Goal: Complete application form

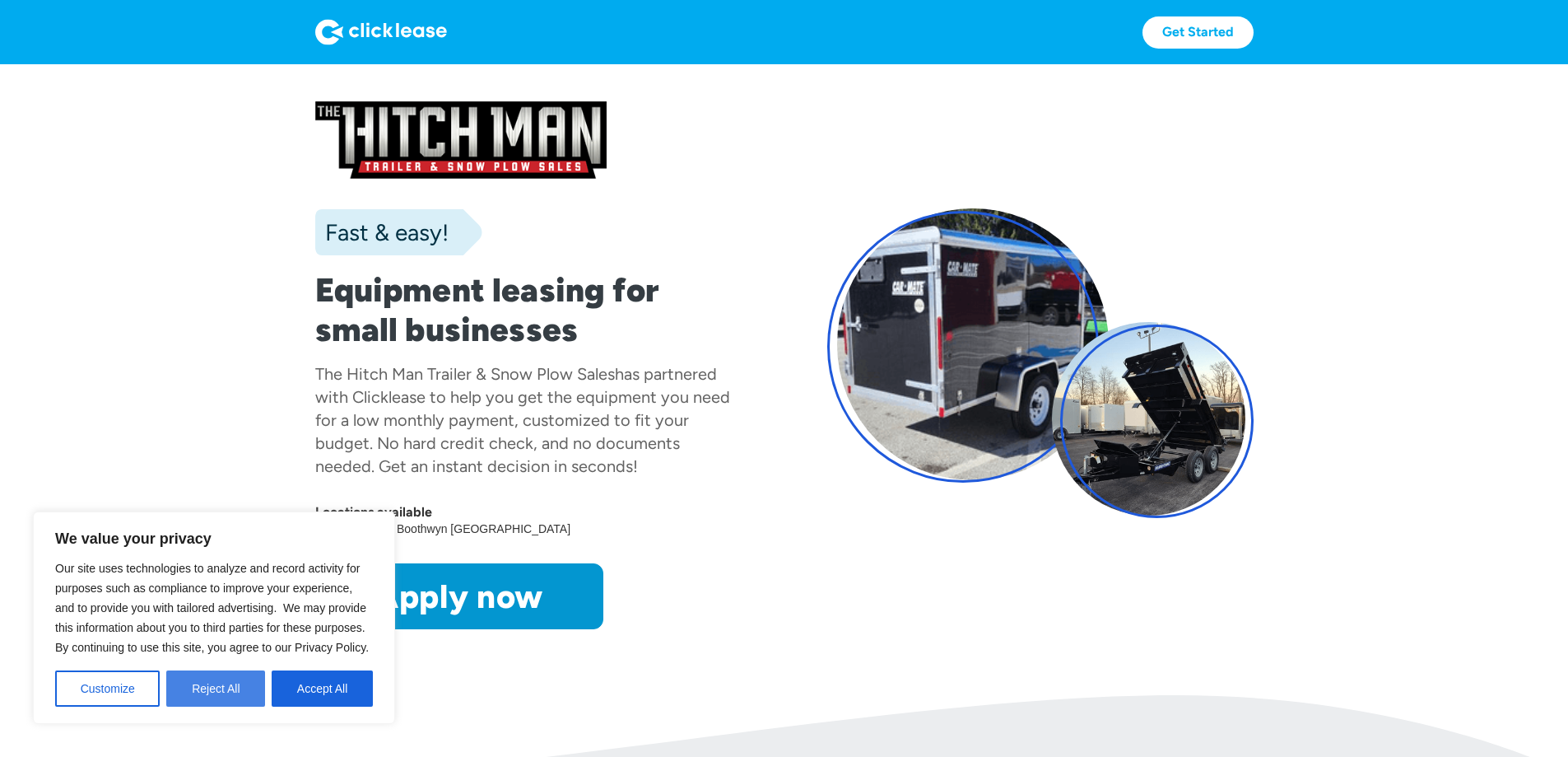
click at [208, 689] on button "Reject All" at bounding box center [215, 689] width 99 height 37
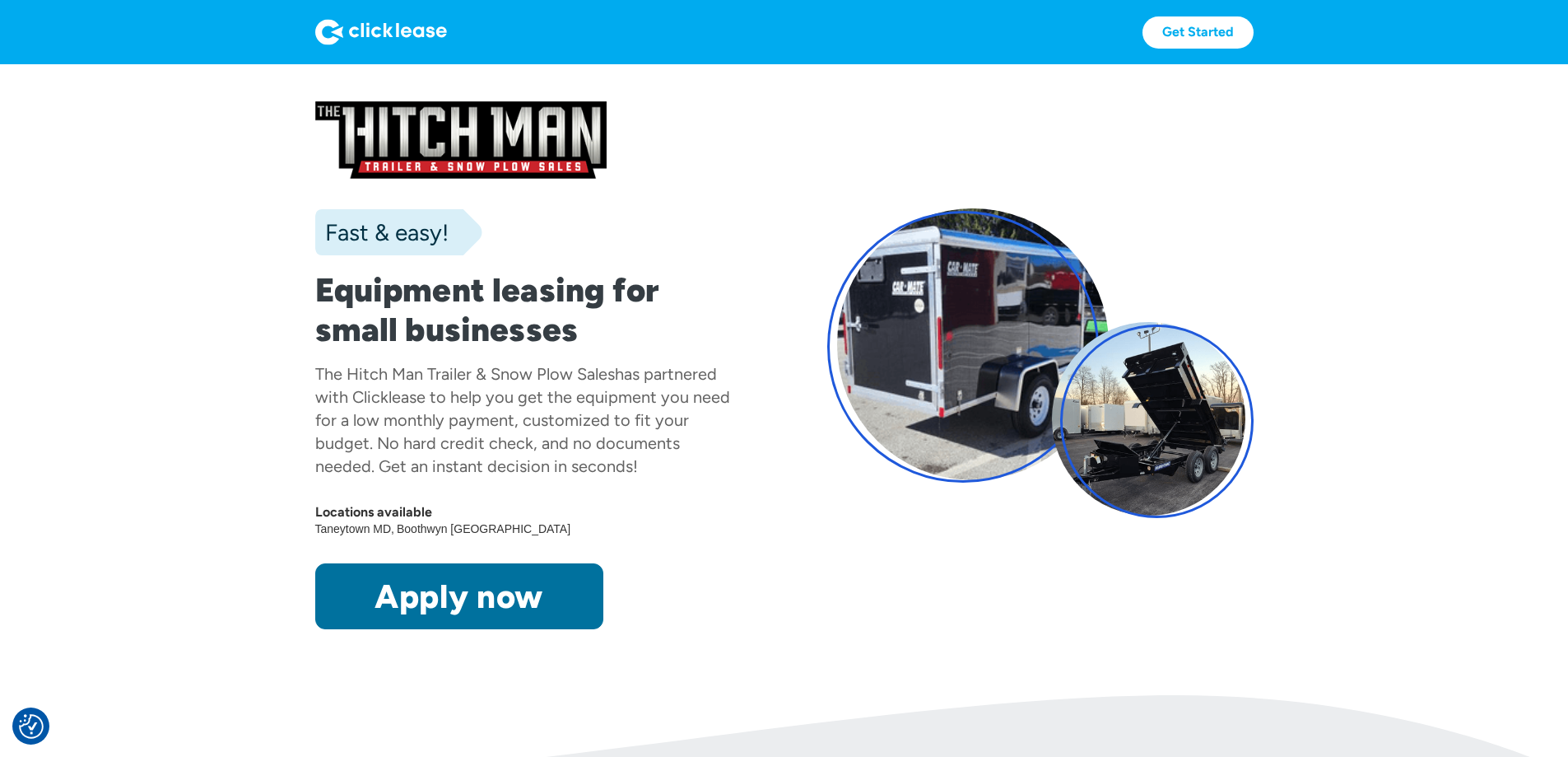
click at [342, 629] on link "Apply now" at bounding box center [459, 596] width 288 height 66
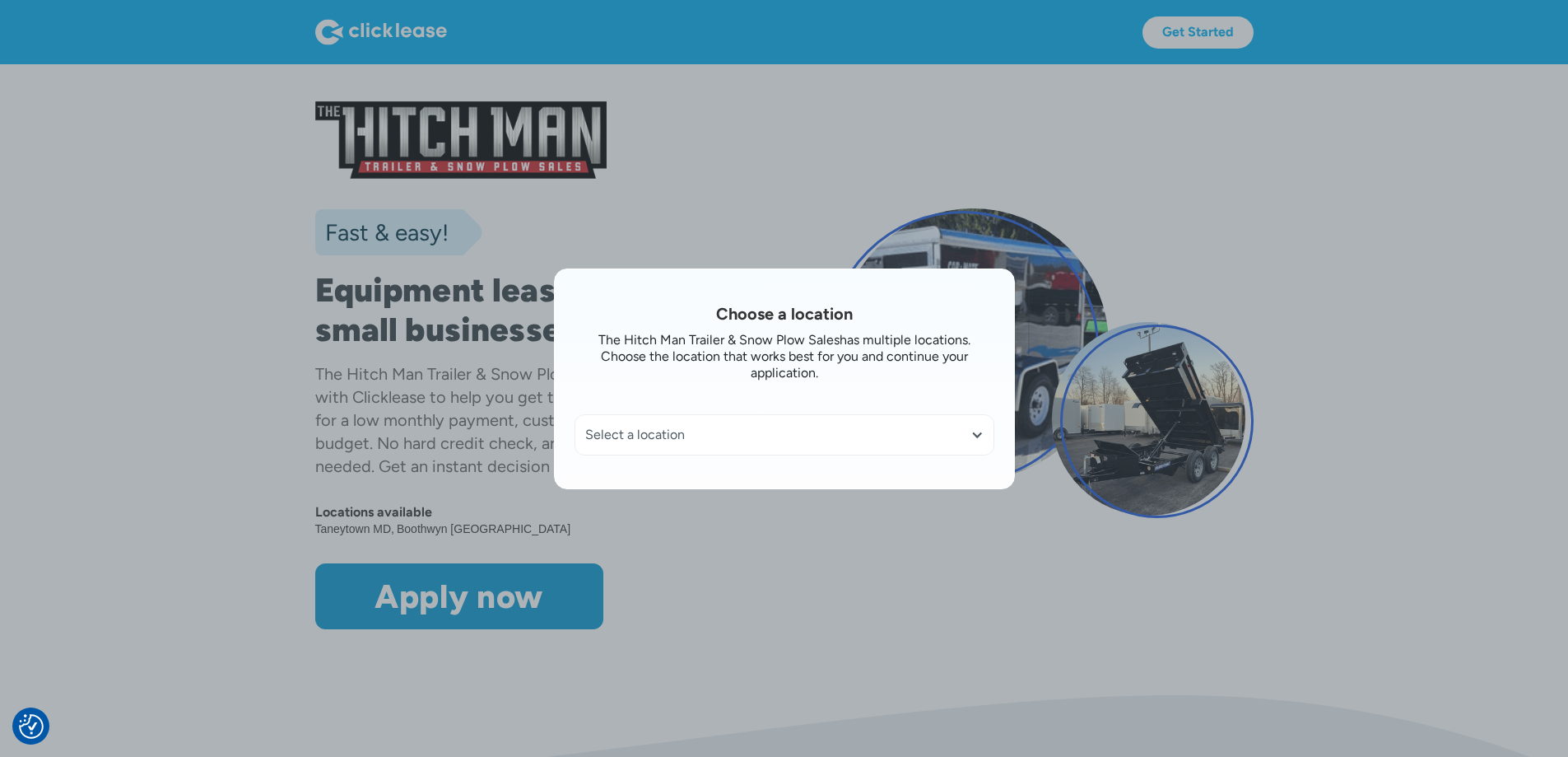
click at [630, 450] on div "Select a location" at bounding box center [784, 434] width 418 height 39
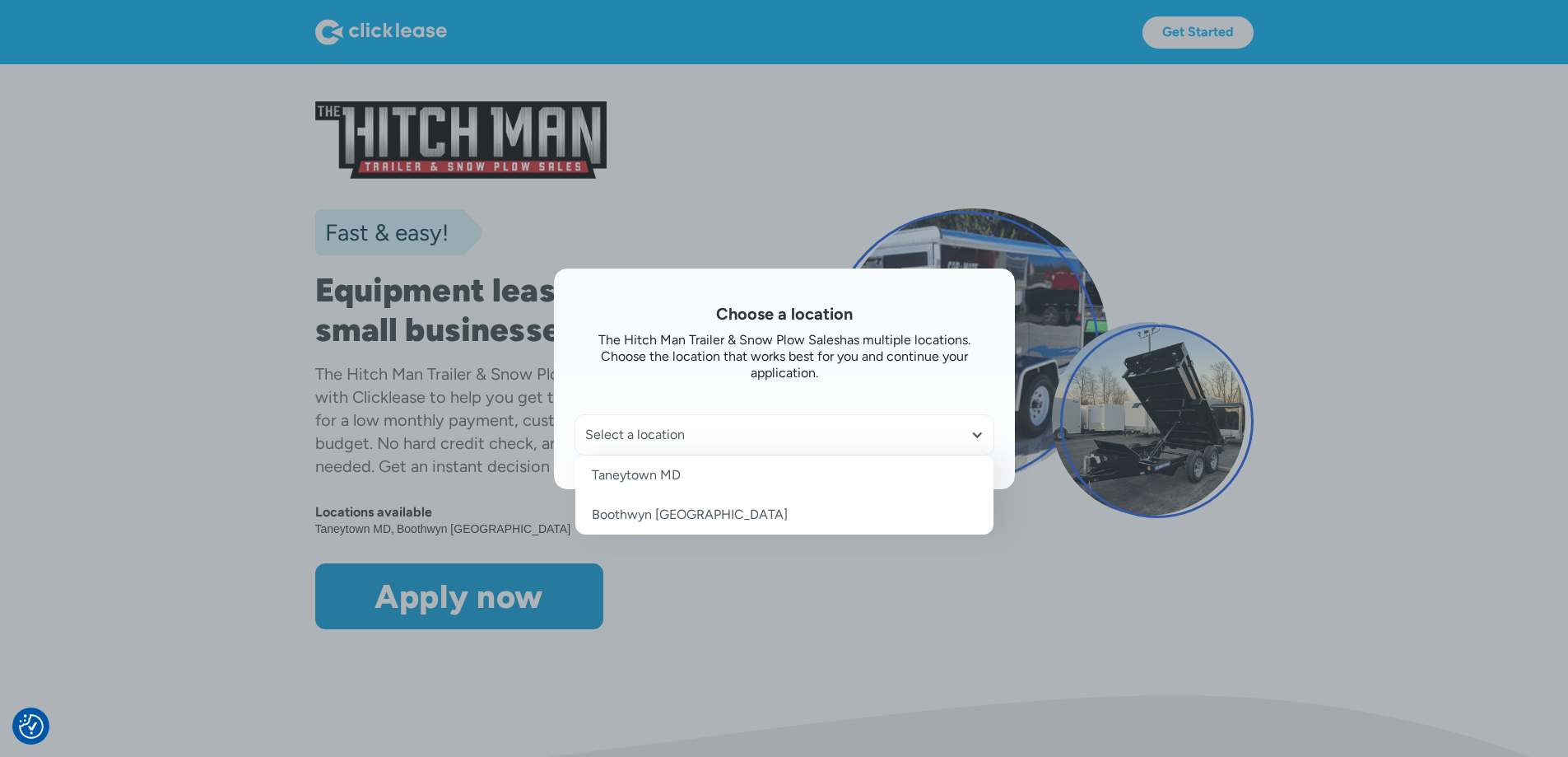
click at [636, 480] on link "Taneytown MD" at bounding box center [784, 475] width 418 height 39
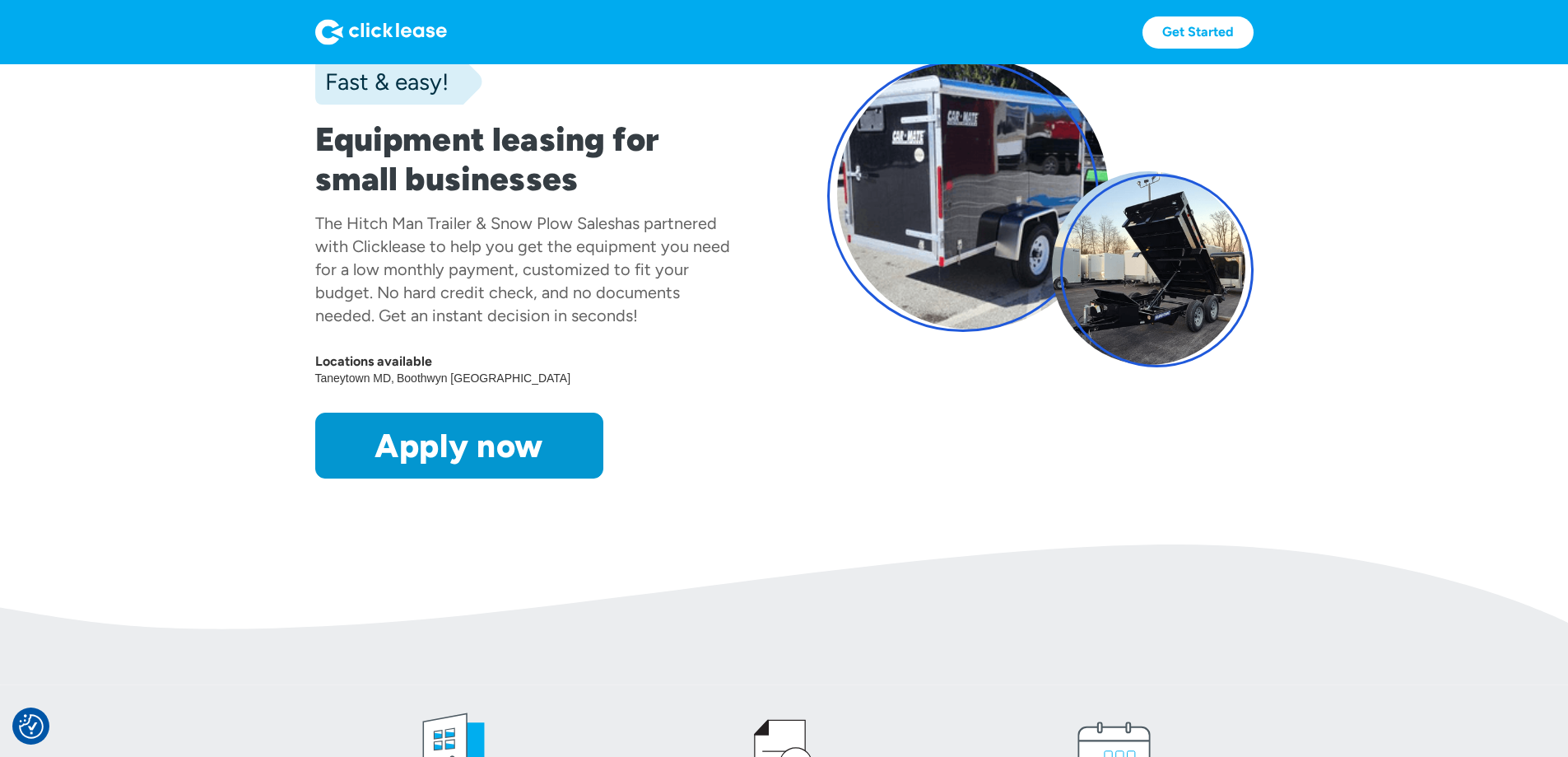
scroll to position [164, 0]
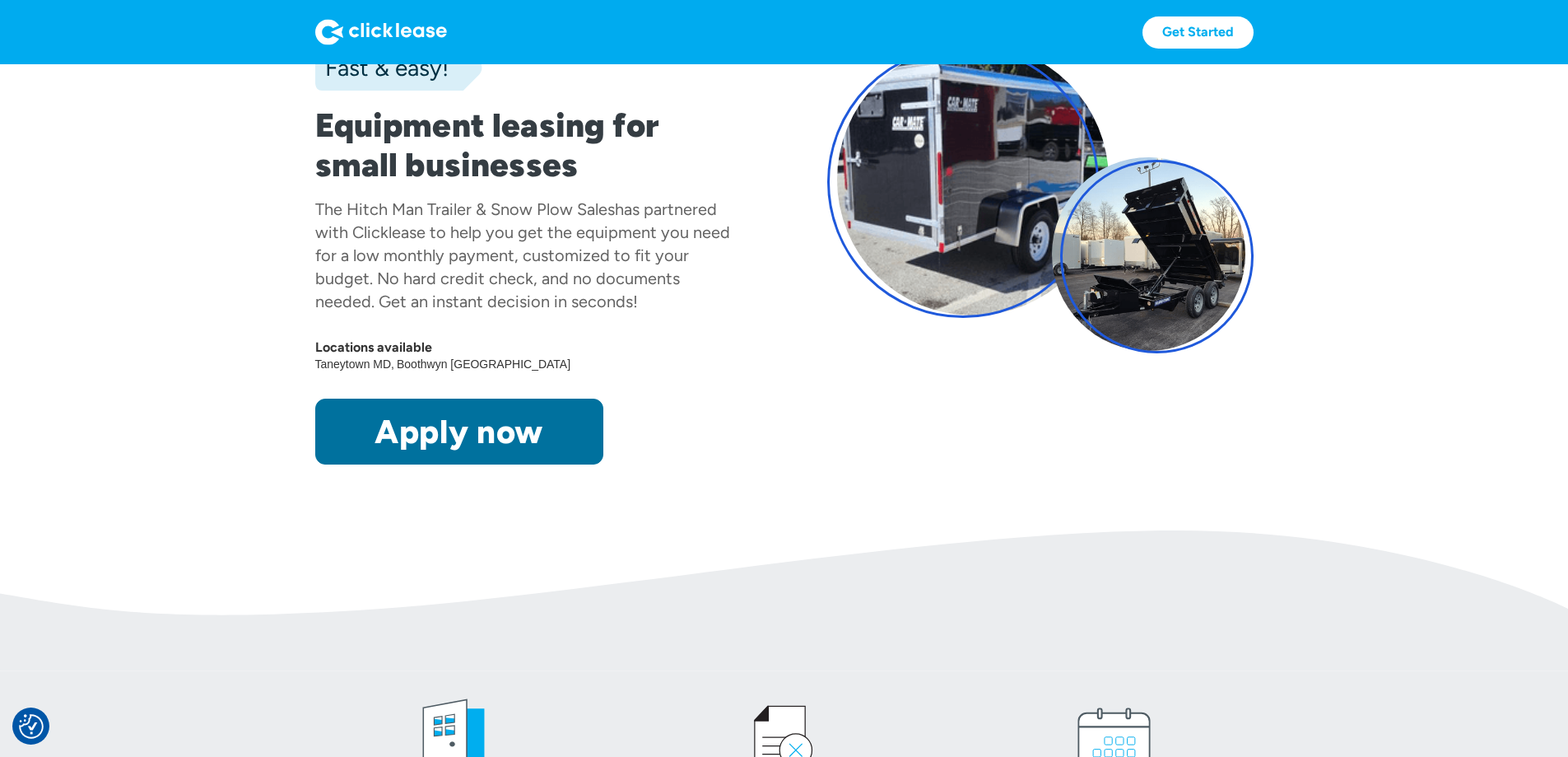
click at [423, 465] on link "Apply now" at bounding box center [459, 431] width 288 height 66
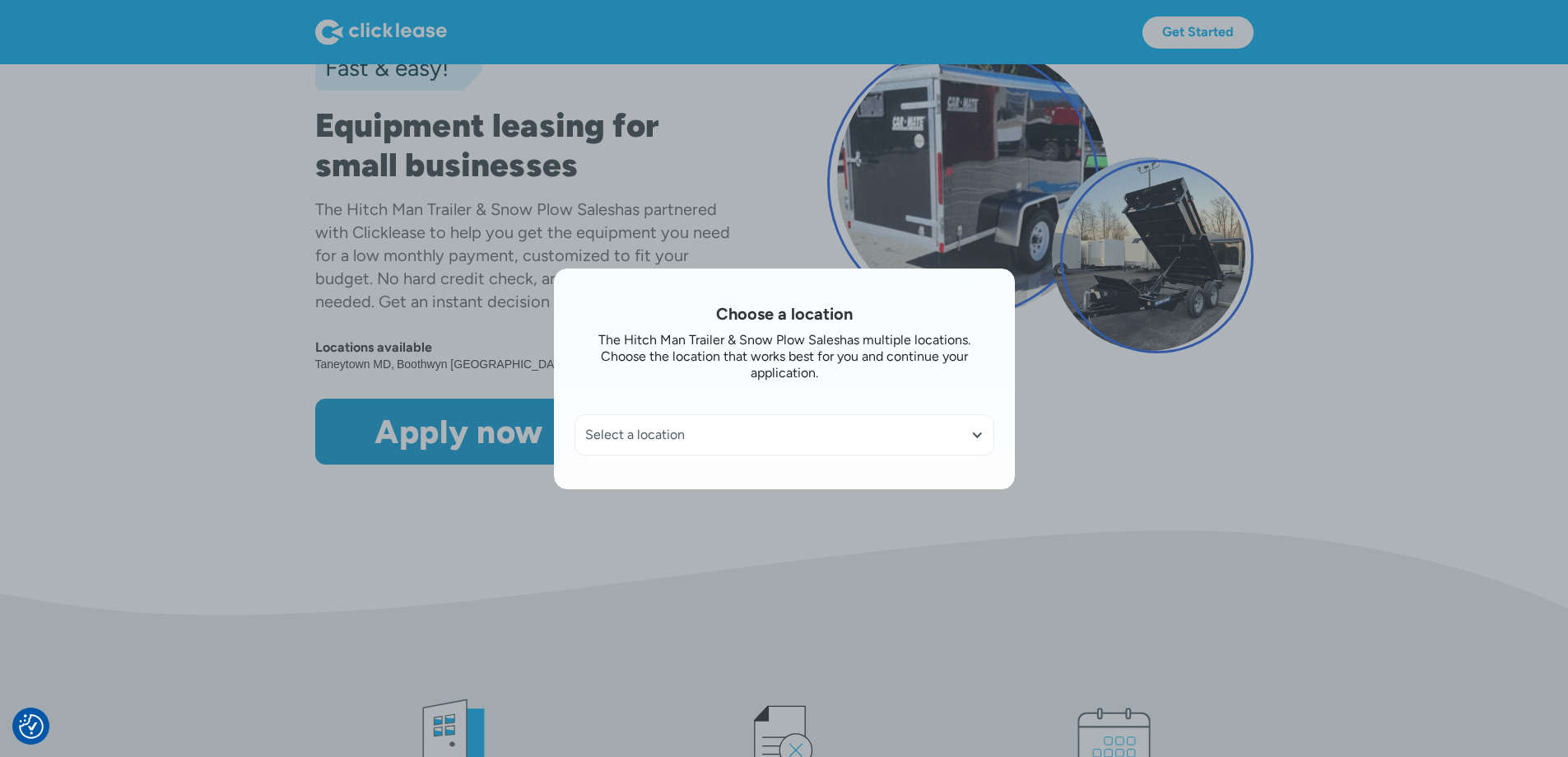
click at [761, 416] on div "Select a location" at bounding box center [784, 434] width 418 height 39
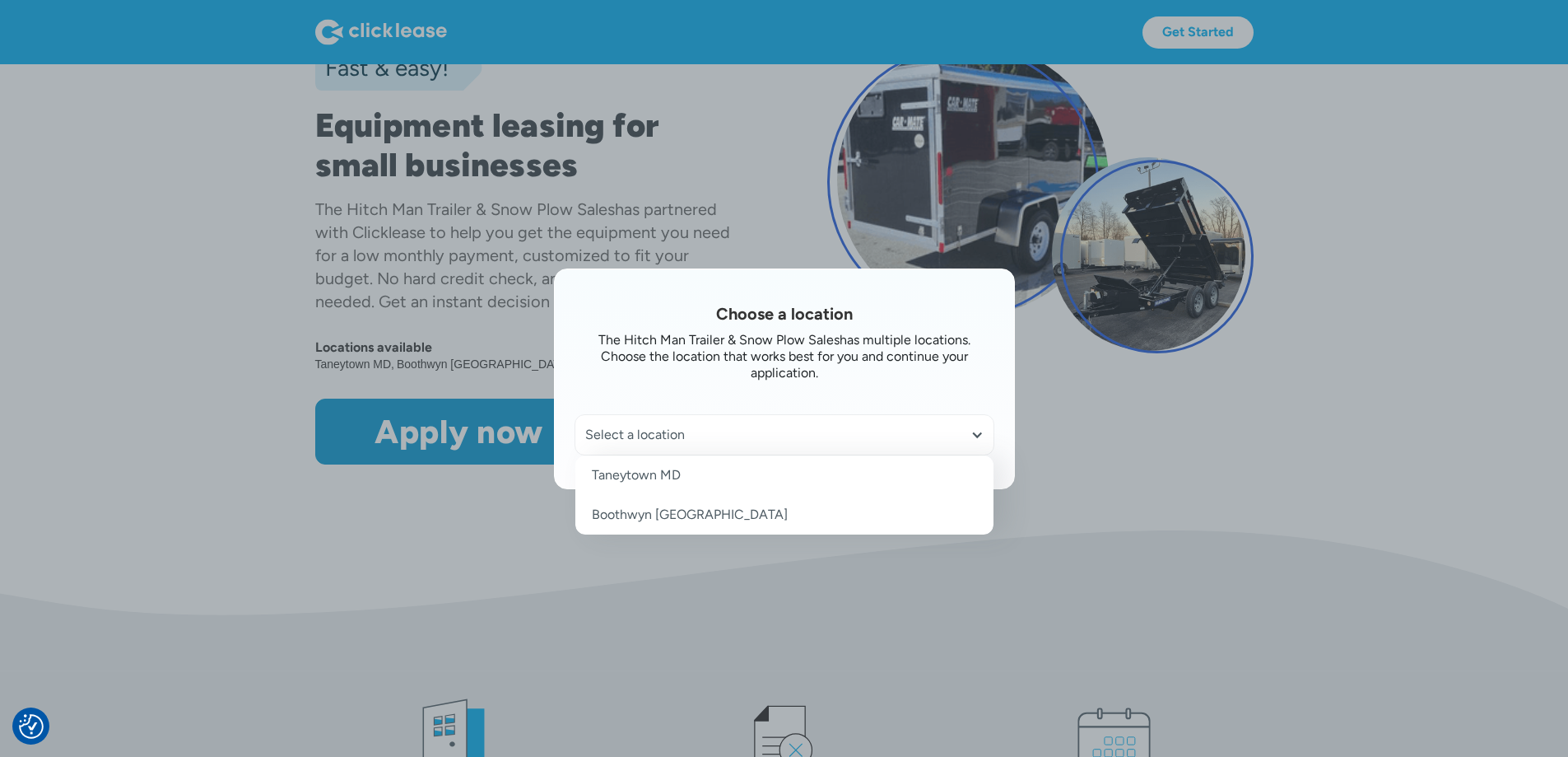
click at [716, 476] on link "Taneytown MD" at bounding box center [784, 475] width 418 height 39
